Goal: Task Accomplishment & Management: Complete application form

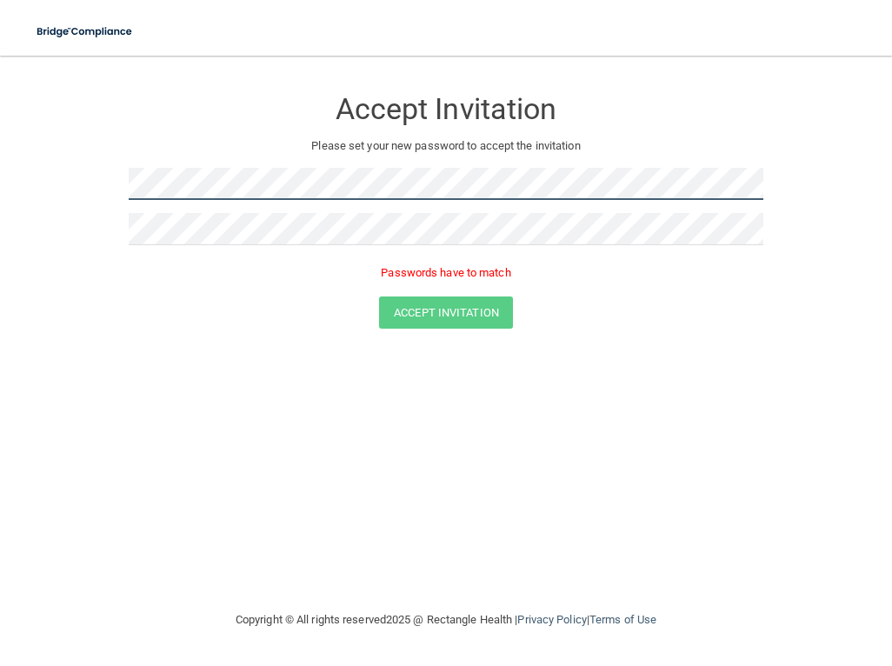
click at [96, 192] on form "Accept Invitation Please set your new password to accept the invitation Passwor…" at bounding box center [446, 211] width 822 height 276
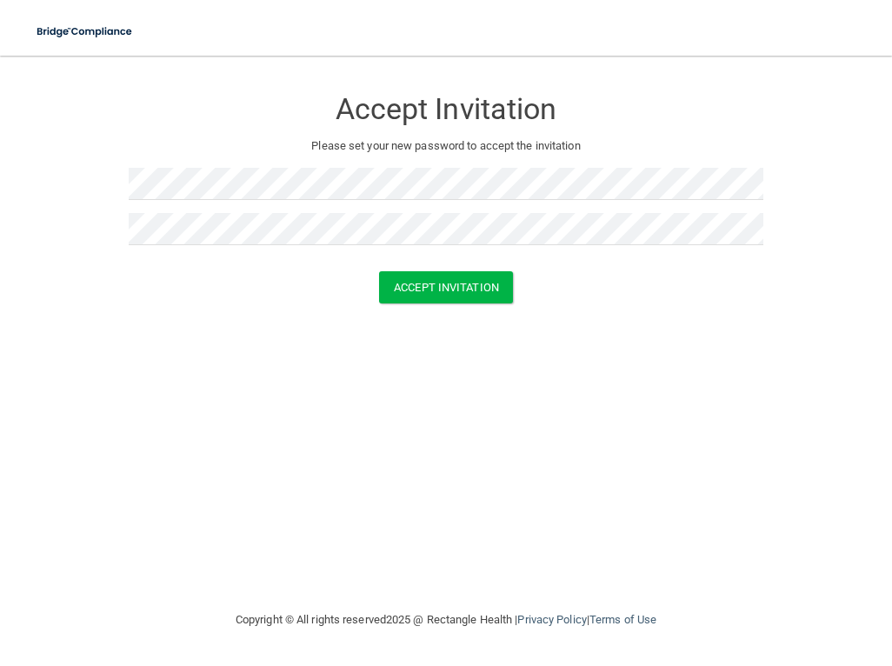
click at [282, 276] on div "Accept Invitation" at bounding box center [446, 287] width 848 height 32
click at [397, 289] on button "Accept Invitation" at bounding box center [446, 287] width 134 height 32
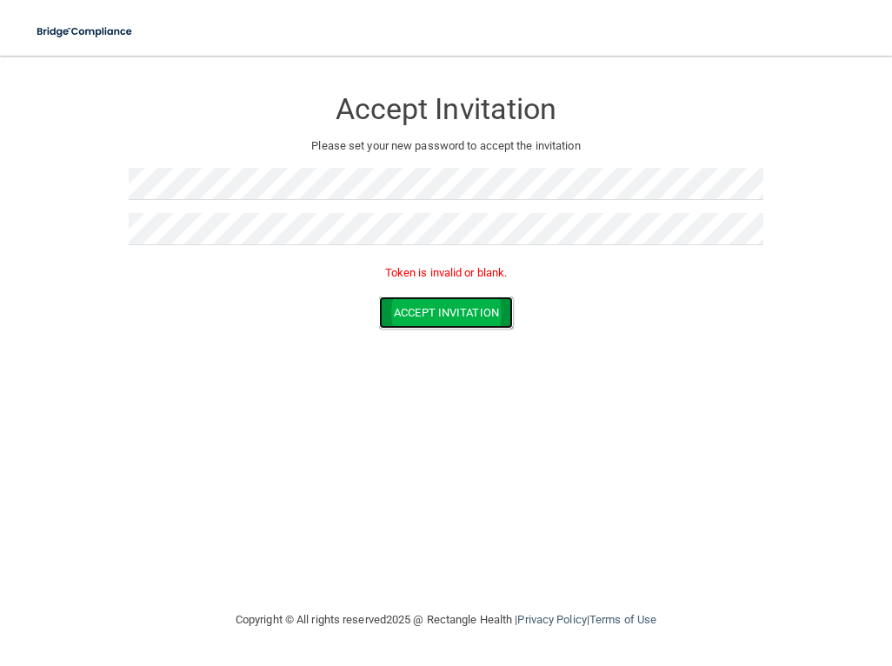
click at [459, 324] on button "Accept Invitation" at bounding box center [446, 312] width 134 height 32
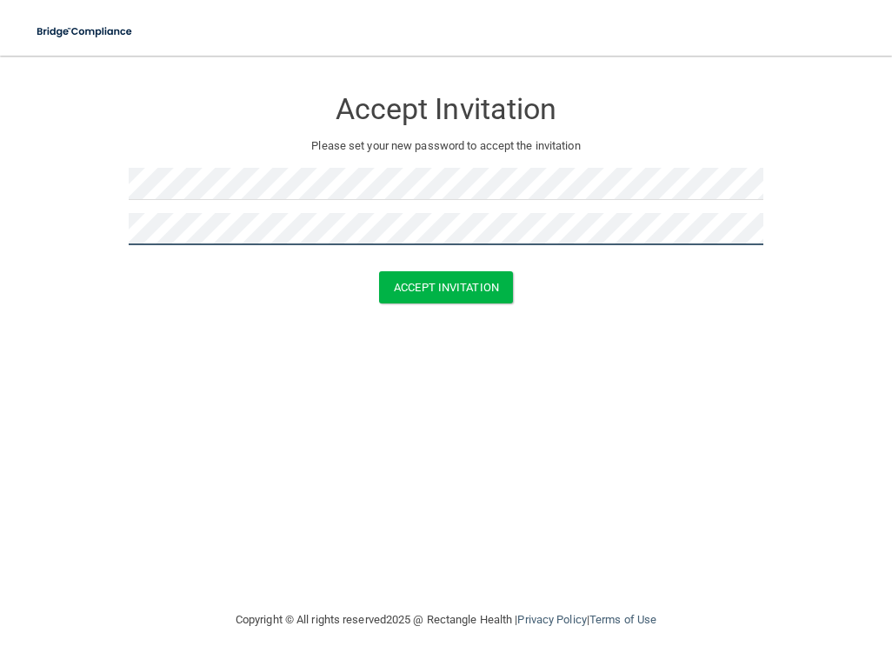
click at [379, 271] on button "Accept Invitation" at bounding box center [446, 287] width 134 height 32
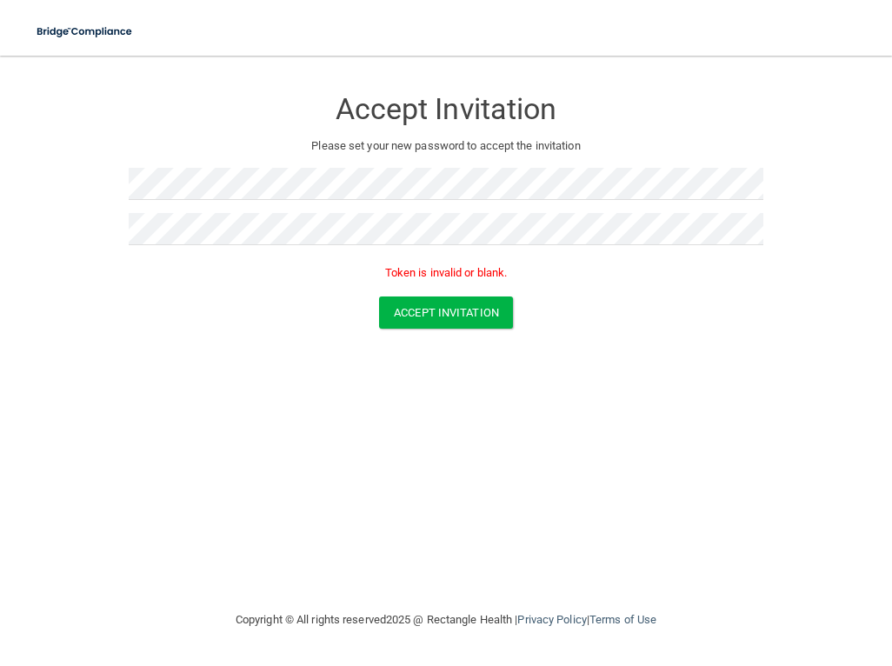
click at [216, 283] on p "Token is invalid or blank." at bounding box center [446, 273] width 635 height 21
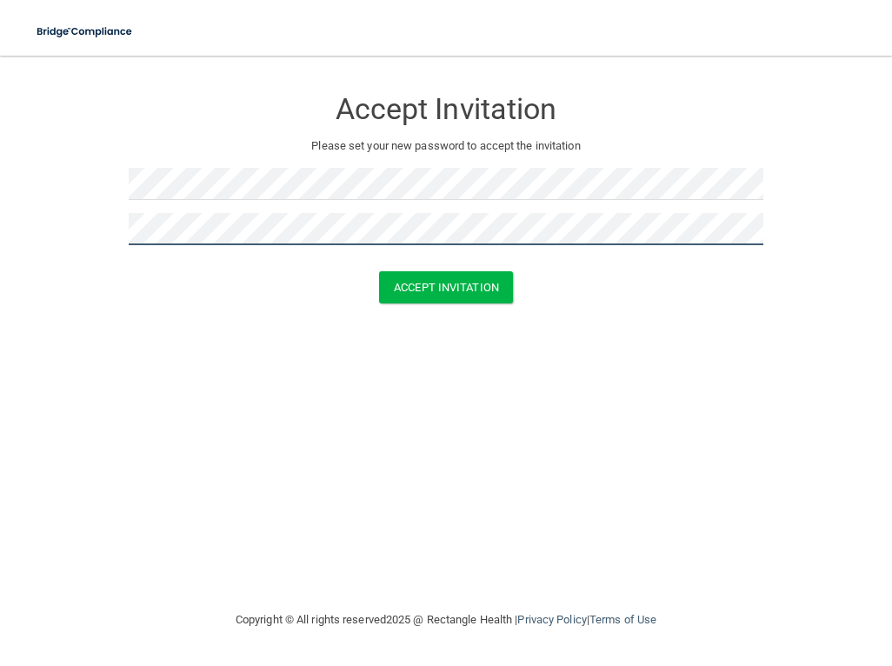
click at [379, 271] on button "Accept Invitation" at bounding box center [446, 287] width 134 height 32
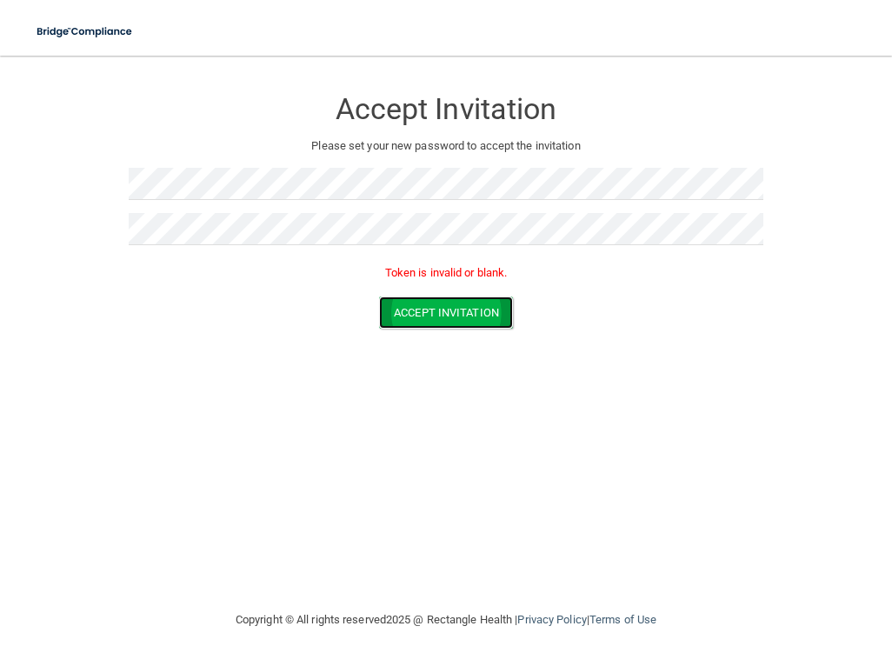
click at [397, 314] on button "Accept Invitation" at bounding box center [446, 312] width 134 height 32
click at [553, 133] on div "Accept Invitation" at bounding box center [446, 104] width 635 height 63
click at [777, 450] on div "Accept Invitation Please set your new password to accept the invitation Token i…" at bounding box center [446, 332] width 822 height 519
click at [821, 589] on div "Accept Invitation Please set your new password to accept the invitation Token i…" at bounding box center [446, 332] width 822 height 519
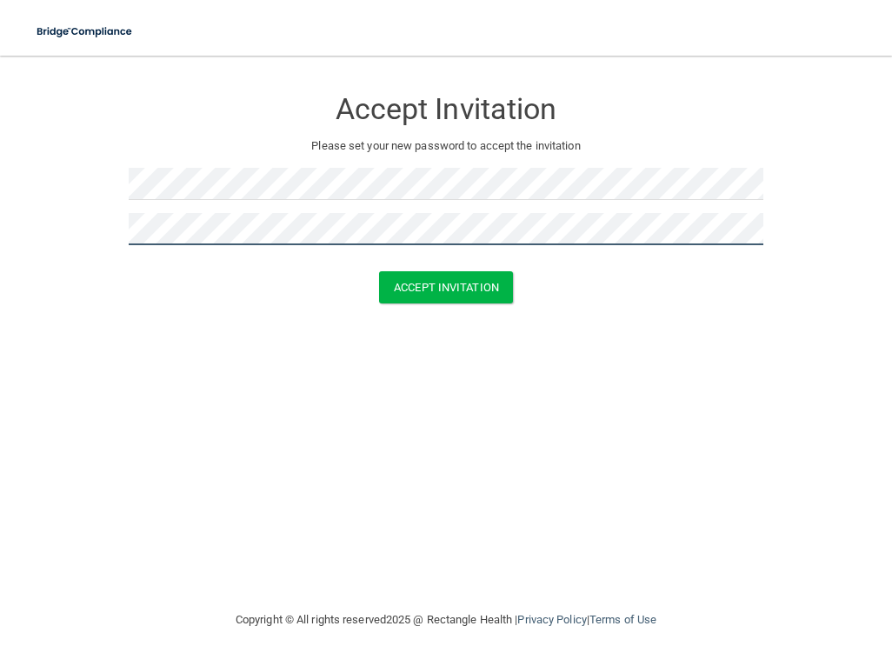
click at [379, 271] on button "Accept Invitation" at bounding box center [446, 287] width 134 height 32
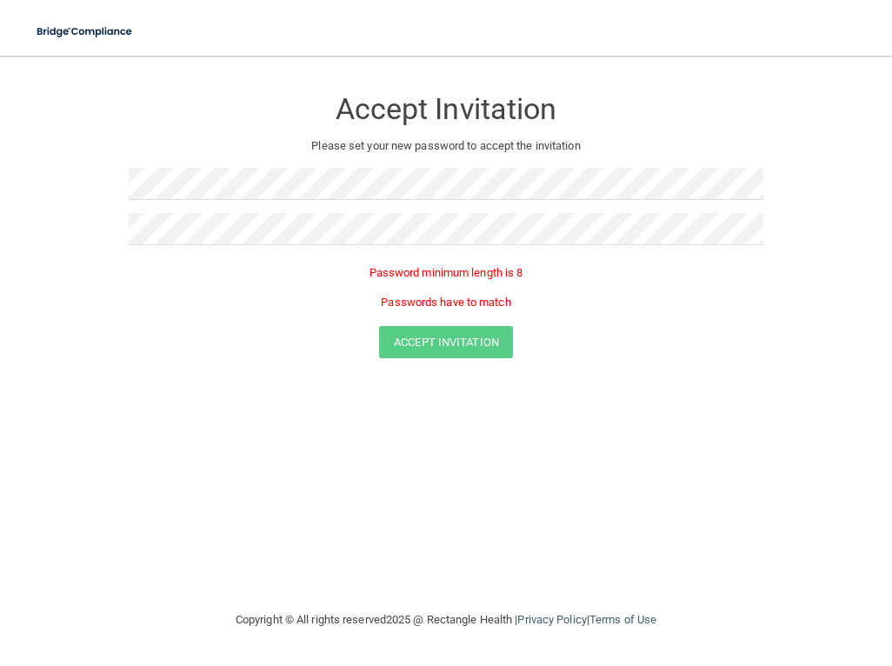
click at [476, 209] on div at bounding box center [446, 190] width 635 height 45
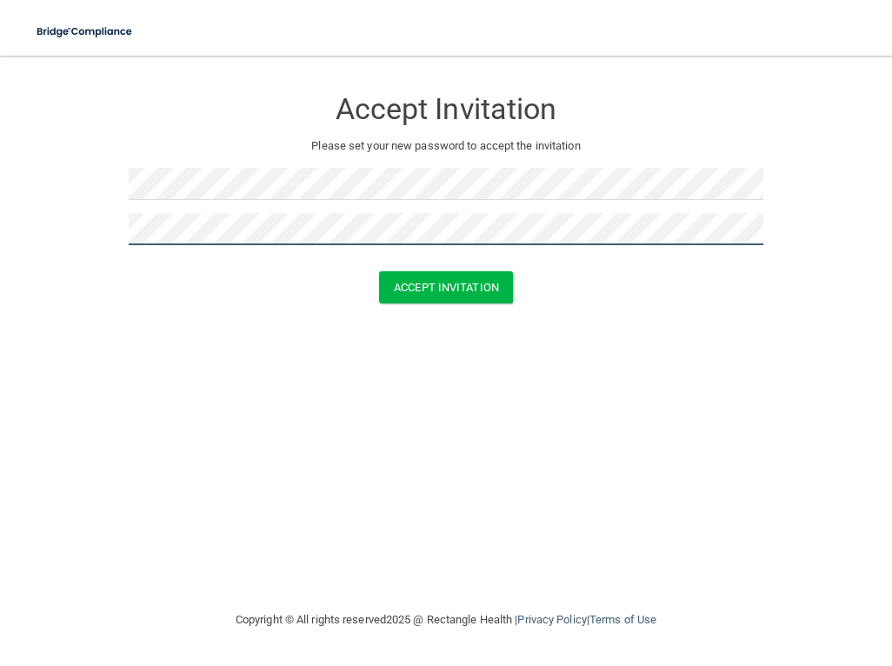
click at [379, 271] on button "Accept Invitation" at bounding box center [446, 287] width 134 height 32
